Goal: Communication & Community: Share content

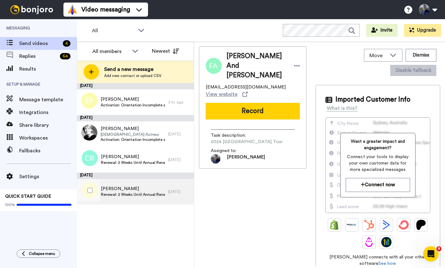
click at [147, 196] on span "Renewal: 2 Weeks Until Annual Renewal" at bounding box center [133, 194] width 64 height 5
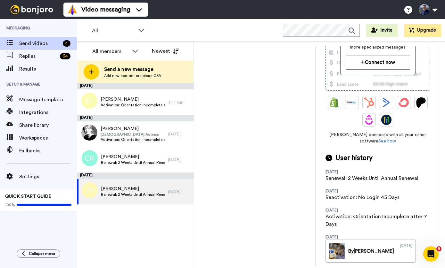
scroll to position [148, 0]
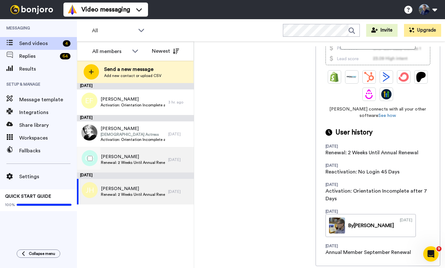
click at [159, 161] on span "Renewal: 2 Weeks Until Annual Renewal" at bounding box center [133, 162] width 64 height 5
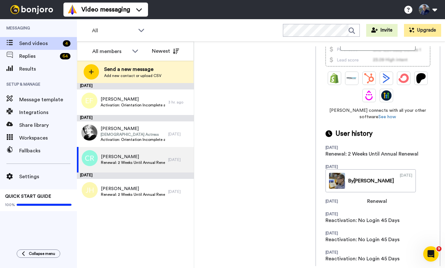
scroll to position [228, 0]
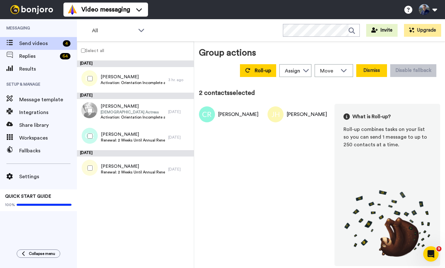
click at [380, 74] on button "Dismiss" at bounding box center [371, 70] width 31 height 13
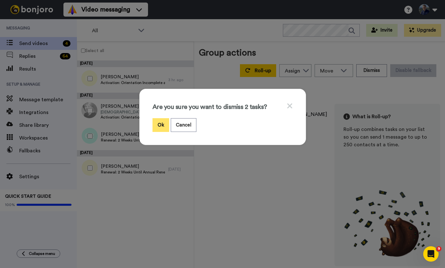
click at [162, 129] on button "Ok" at bounding box center [160, 125] width 17 height 14
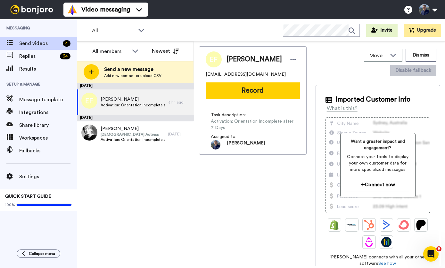
click at [230, 74] on span "efountain6@gmail.com" at bounding box center [245, 74] width 80 height 6
copy span "efountain6@gmail.com"
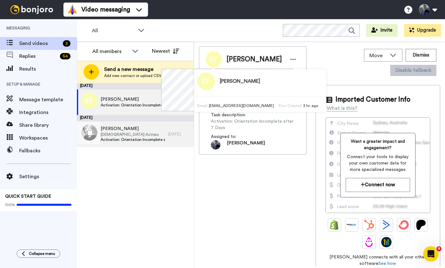
click at [125, 137] on span "Activation: Orientation Incomplete after 7 Days" at bounding box center [132, 139] width 64 height 5
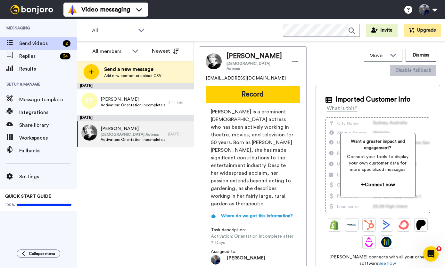
click at [235, 75] on span "jillqbaker@gmail.com" at bounding box center [245, 78] width 80 height 6
copy span "jillqbaker@gmail.com"
click at [416, 54] on button "Dismiss" at bounding box center [420, 55] width 31 height 13
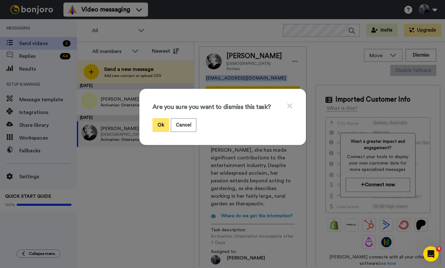
click at [157, 127] on button "Ok" at bounding box center [160, 125] width 17 height 14
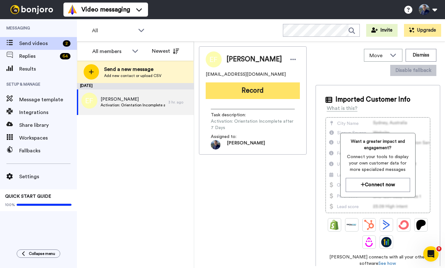
click at [238, 92] on button "Record" at bounding box center [252, 91] width 94 height 17
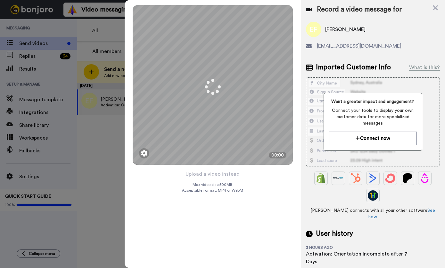
scroll to position [34, 0]
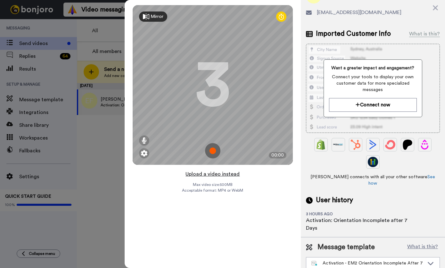
click at [212, 175] on button "Upload a video instead" at bounding box center [212, 174] width 58 height 8
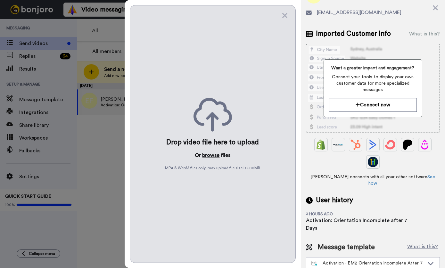
click at [214, 156] on button "browse" at bounding box center [210, 156] width 17 height 8
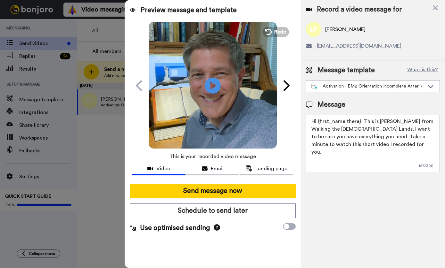
scroll to position [0, 0]
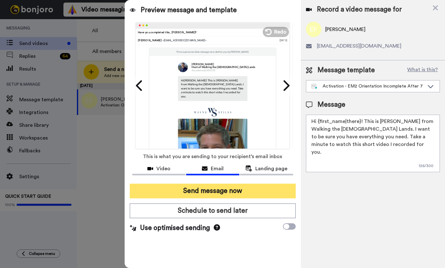
click at [239, 192] on button "Send message now" at bounding box center [213, 191] width 166 height 15
